Goal: Information Seeking & Learning: Learn about a topic

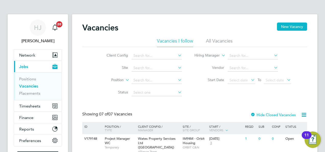
click at [85, 67] on div "Client Config Site Position Status Hiring Manager Vendor Start Date Select date…" at bounding box center [194, 73] width 225 height 52
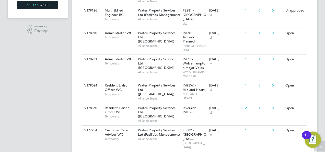
scroll to position [151, 0]
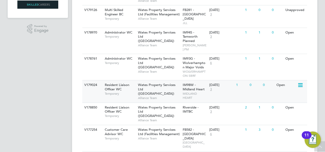
click at [83, 80] on div "V179024" at bounding box center [92, 84] width 18 height 9
click at [75, 125] on div "Vacancies New Vacancy Vacancies I follow All Vacancies Client Config Site Posit…" at bounding box center [195, 12] width 246 height 298
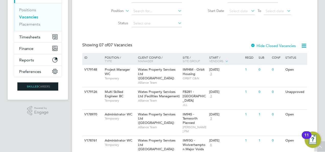
scroll to position [61, 0]
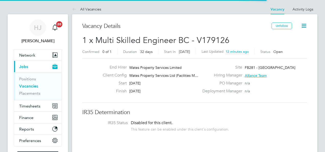
scroll to position [15, 36]
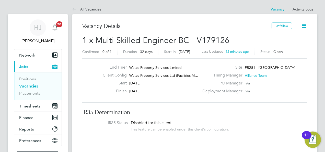
click at [191, 122] on div "Disabled for this client. This feature can be enabled under this client's confi…" at bounding box center [180, 125] width 98 height 11
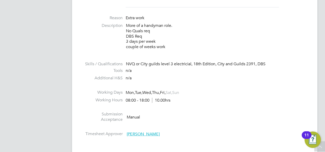
scroll to position [205, 0]
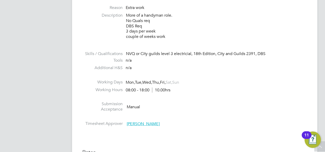
click at [189, 55] on div "NVQ or City guilds level 3 electricial, 18th Edition, City and Guilds 2391, DBS" at bounding box center [216, 53] width 181 height 5
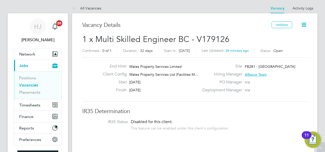
scroll to position [0, 0]
